Goal: Task Accomplishment & Management: Use online tool/utility

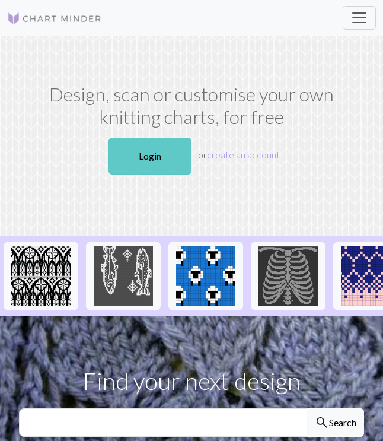
click at [176, 165] on link "Login" at bounding box center [150, 156] width 83 height 37
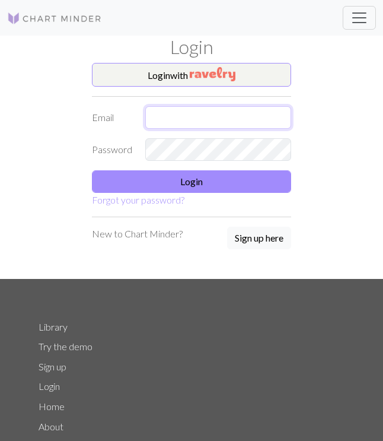
type input "[EMAIL_ADDRESS][DOMAIN_NAME]"
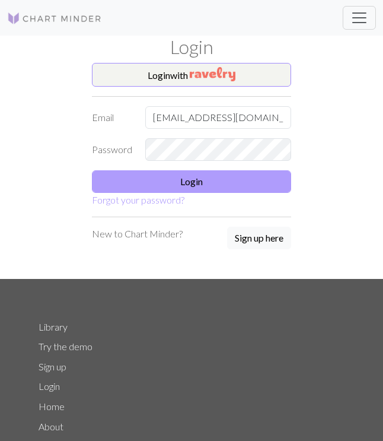
click at [166, 184] on button "Login" at bounding box center [191, 181] width 199 height 23
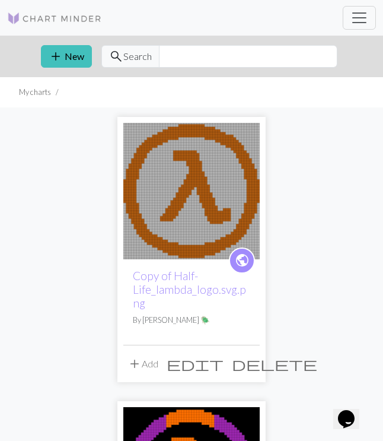
click at [163, 190] on img at bounding box center [191, 191] width 136 height 136
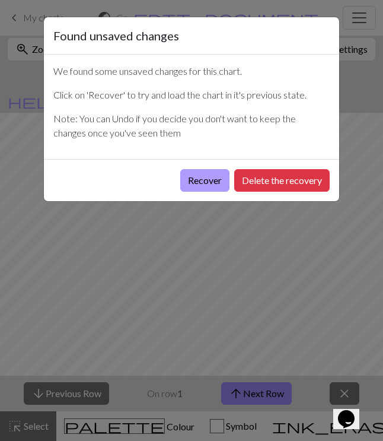
click at [190, 180] on button "Recover" at bounding box center [204, 180] width 49 height 23
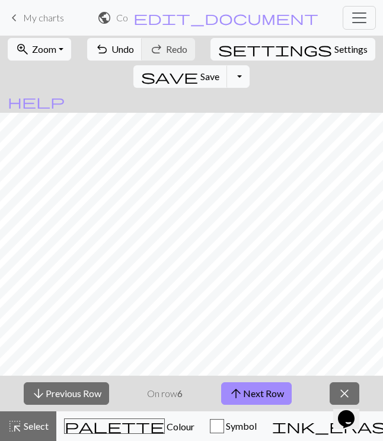
scroll to position [393, 107]
click at [253, 389] on button "arrow_upward Next Row" at bounding box center [256, 393] width 71 height 23
click at [254, 384] on button "arrow_upward Next Row" at bounding box center [256, 393] width 71 height 23
